Goal: Obtain resource: Download file/media

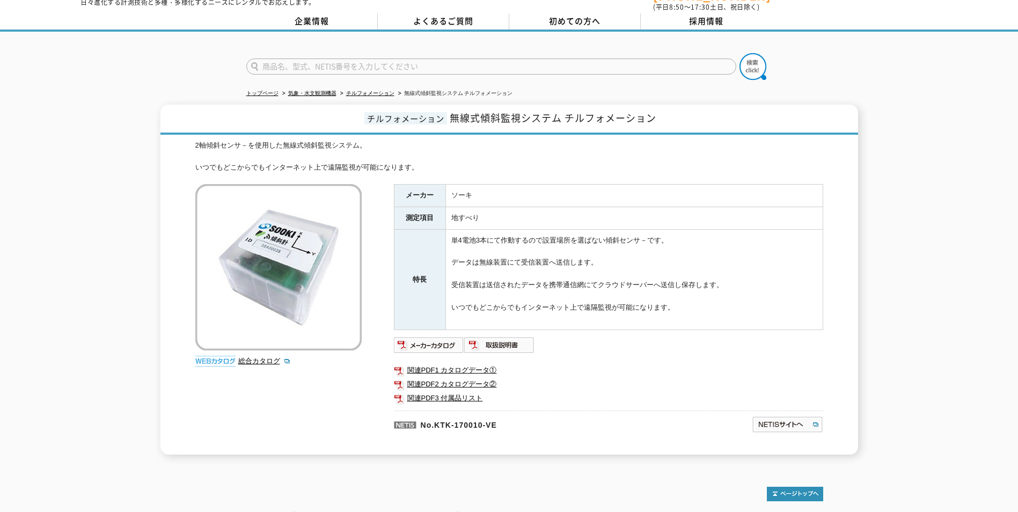
scroll to position [54, 0]
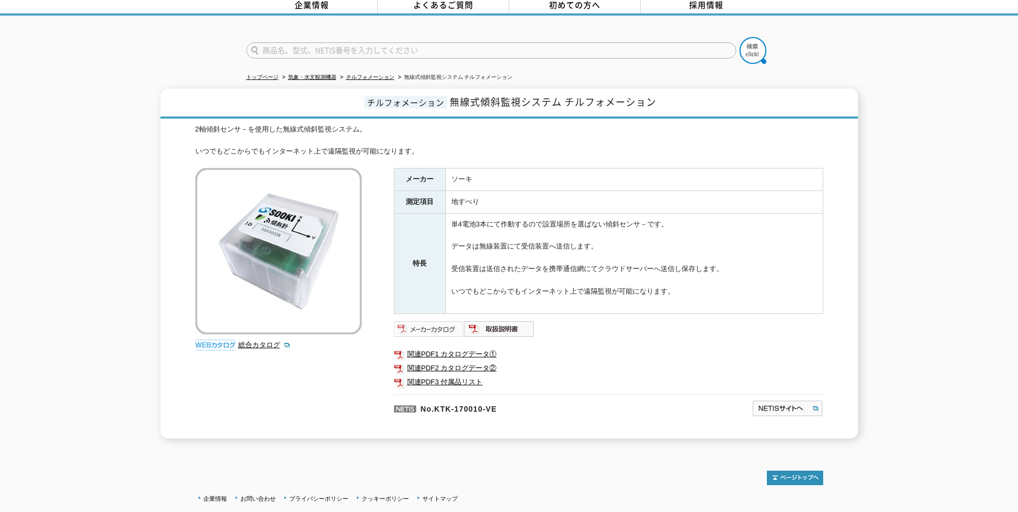
click at [427, 320] on img at bounding box center [429, 328] width 70 height 17
click at [443, 347] on link "関連PDF1 カタログデータ①" at bounding box center [608, 354] width 429 height 14
click at [454, 361] on link "関連PDF2 カタログデータ②" at bounding box center [608, 368] width 429 height 14
click at [271, 270] on img at bounding box center [278, 251] width 166 height 166
click at [216, 341] on img at bounding box center [215, 345] width 40 height 11
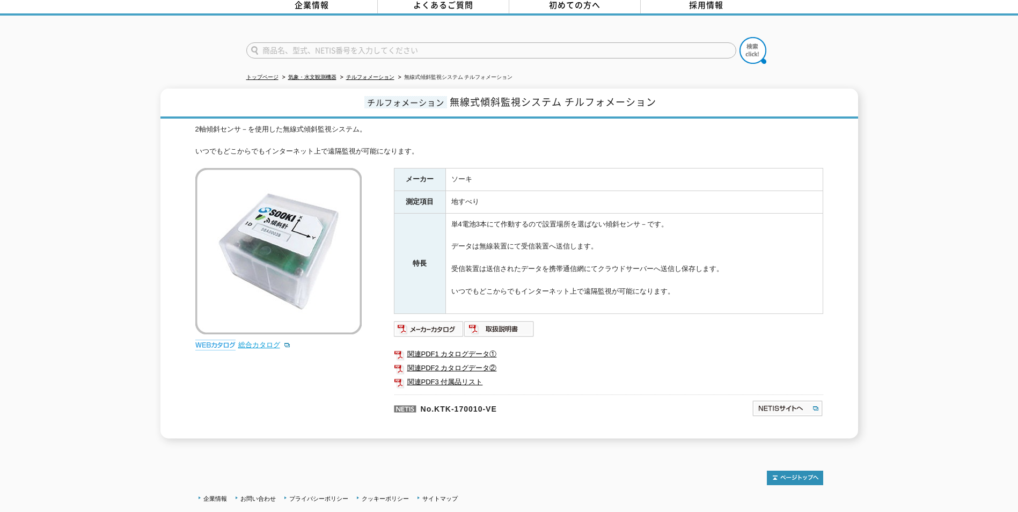
click at [261, 341] on link "総合カタログ" at bounding box center [264, 345] width 53 height 8
click at [436, 325] on img at bounding box center [429, 328] width 70 height 17
click at [463, 347] on link "関連PDF1 カタログデータ①" at bounding box center [608, 354] width 429 height 14
click at [477, 362] on link "関連PDF2 カタログデータ②" at bounding box center [608, 368] width 429 height 14
click at [513, 322] on img at bounding box center [499, 328] width 70 height 17
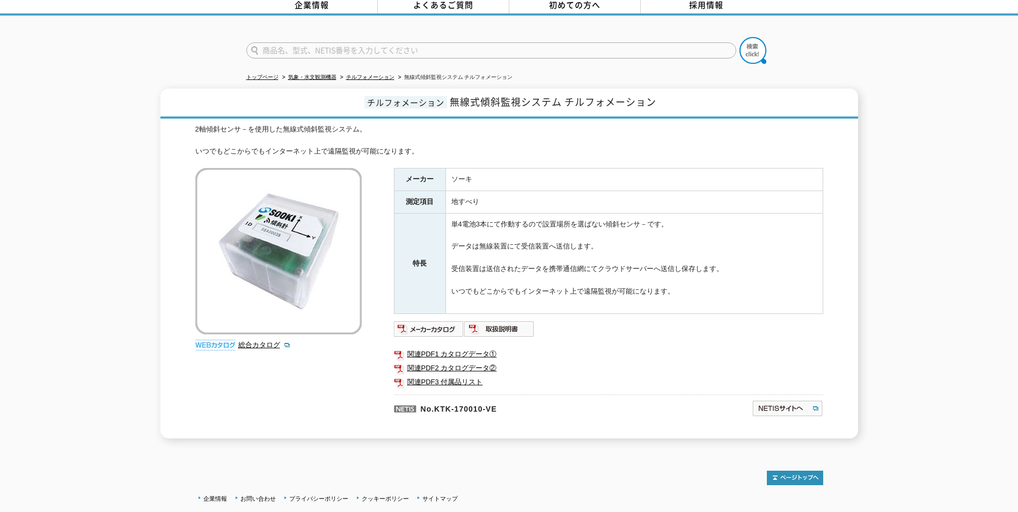
click at [264, 399] on div "2軸傾斜センサ－を使用した無線式傾斜監視システム。 いつでもどこからでもインターネット上で遠隔監視が可能になります。 総合カタログ メーカー ソーキ 測定項目…" at bounding box center [509, 281] width 628 height 315
click at [258, 341] on link "総合カタログ" at bounding box center [264, 345] width 53 height 8
click at [66, 254] on div "チルフォメーション 無線式傾斜監視システム チルフォメーション 2軸傾斜センサ－を使用した無線式傾斜監視システム。 いつでもどこからでもインターネット上で遠隔…" at bounding box center [509, 264] width 1018 height 350
click at [926, 321] on div "チルフォメーション 無線式傾斜監視システム チルフォメーション 2軸傾斜センサ－を使用した無線式傾斜監視システム。 いつでもどこからでもインターネット上で遠隔…" at bounding box center [509, 264] width 1018 height 350
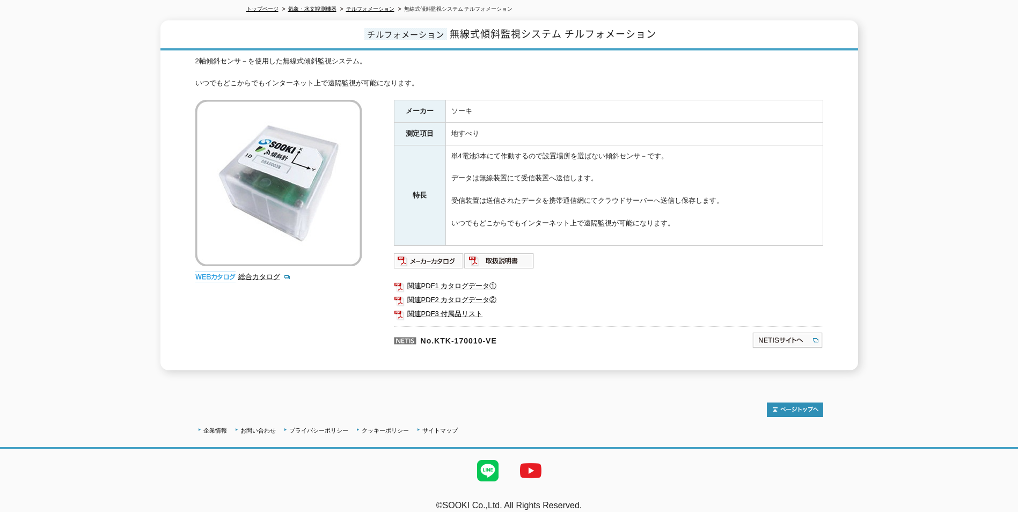
scroll to position [126, 0]
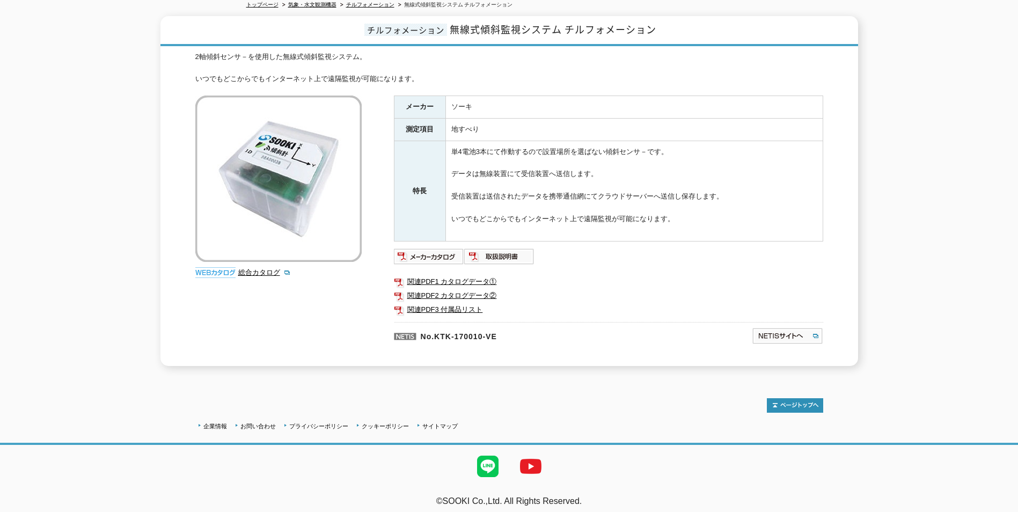
click at [81, 364] on div "トップページ 気象・水文観測機器 チルフォメーション 無線式傾斜監視システム チルフォメーション チルフォメーション 無線式傾斜監視システム チルフォメーショ…" at bounding box center [509, 160] width 1018 height 434
click at [262, 268] on link "総合カタログ" at bounding box center [264, 272] width 53 height 8
